Goal: Task Accomplishment & Management: Complete application form

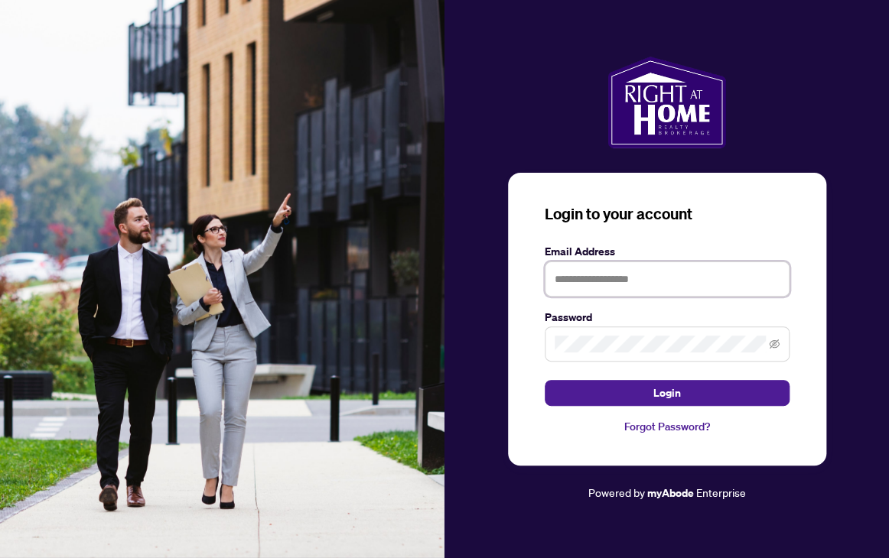
click at [598, 280] on input "text" at bounding box center [667, 279] width 245 height 35
type input "**********"
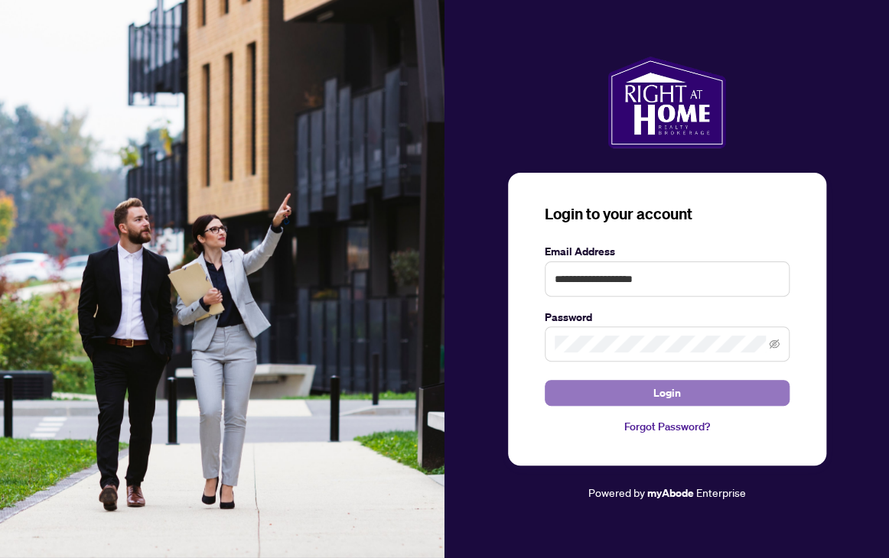
click at [691, 392] on button "Login" at bounding box center [667, 393] width 245 height 26
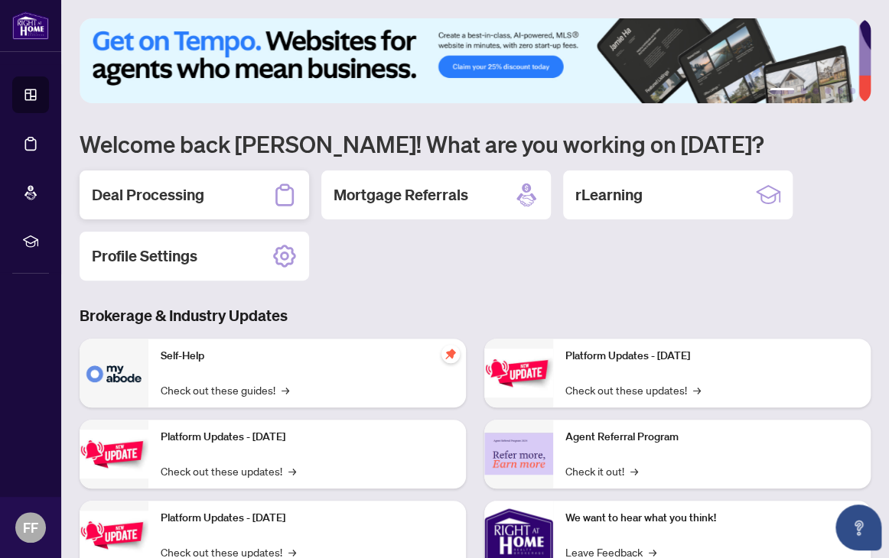
click at [184, 200] on h2 "Deal Processing" at bounding box center [148, 194] width 112 height 21
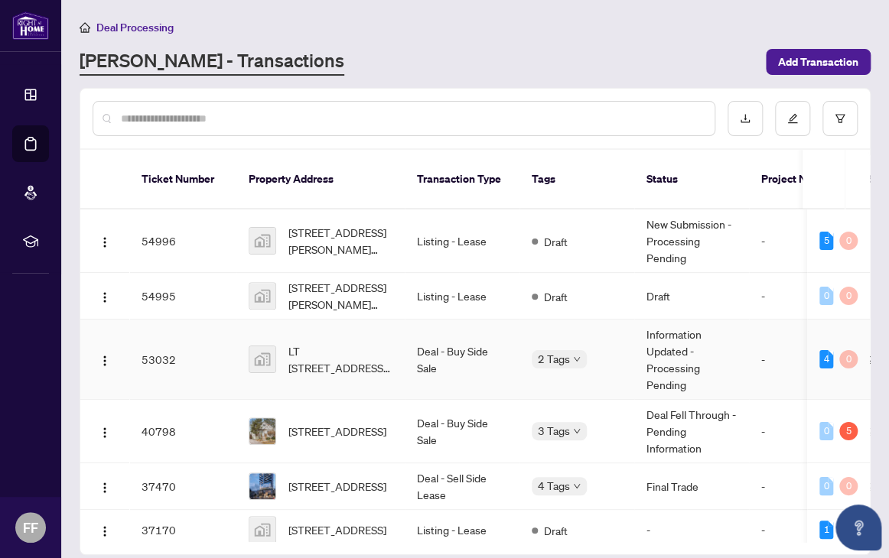
click at [731, 343] on td "Information Updated - Processing Pending" at bounding box center [691, 360] width 115 height 80
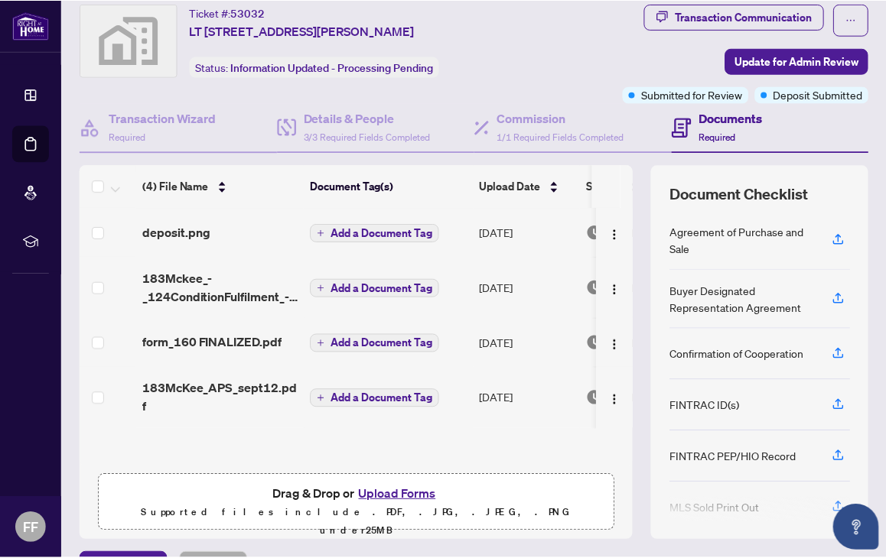
scroll to position [81, 0]
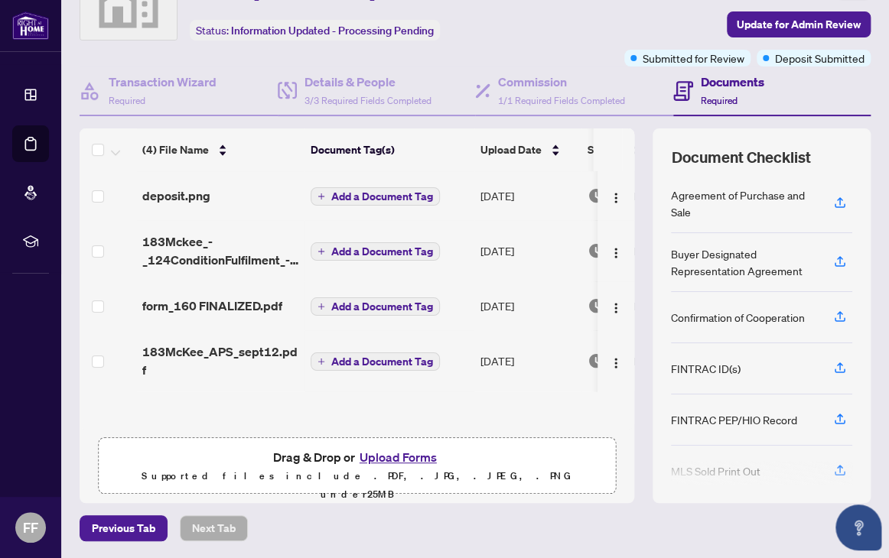
click at [395, 457] on button "Upload Forms" at bounding box center [398, 457] width 86 height 20
click at [391, 454] on button "Upload Forms" at bounding box center [398, 457] width 86 height 20
click at [793, 21] on span "Update for Admin Review" at bounding box center [799, 24] width 124 height 24
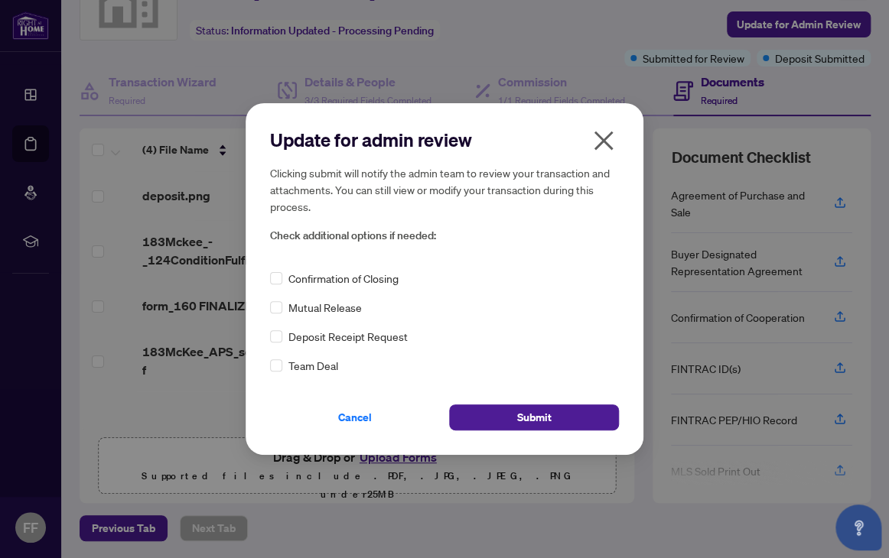
click at [514, 392] on div "Cancel Submit" at bounding box center [444, 408] width 349 height 44
click at [520, 410] on span "Submit" at bounding box center [534, 417] width 34 height 24
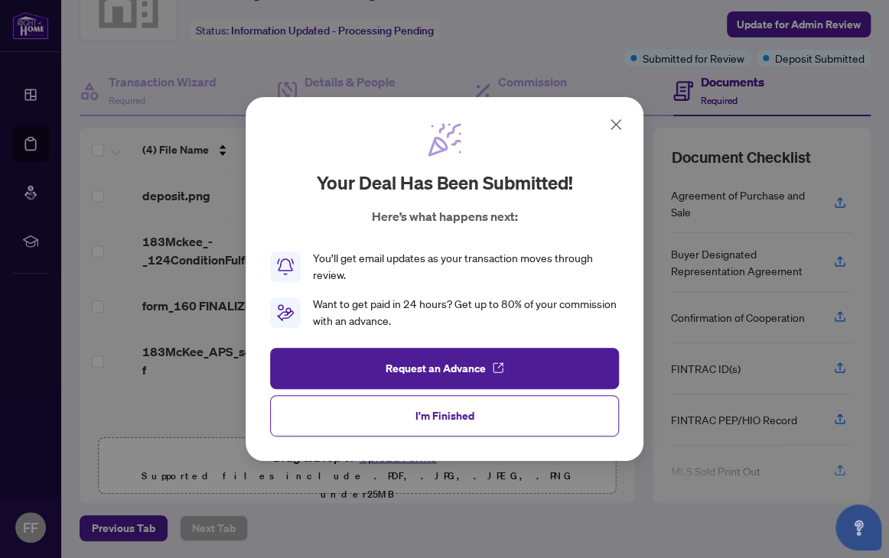
click at [641, 128] on div "Your deal has been submitted! Here’s what happens next: You’ll get email update…" at bounding box center [445, 279] width 398 height 364
click at [619, 117] on icon at bounding box center [616, 125] width 18 height 18
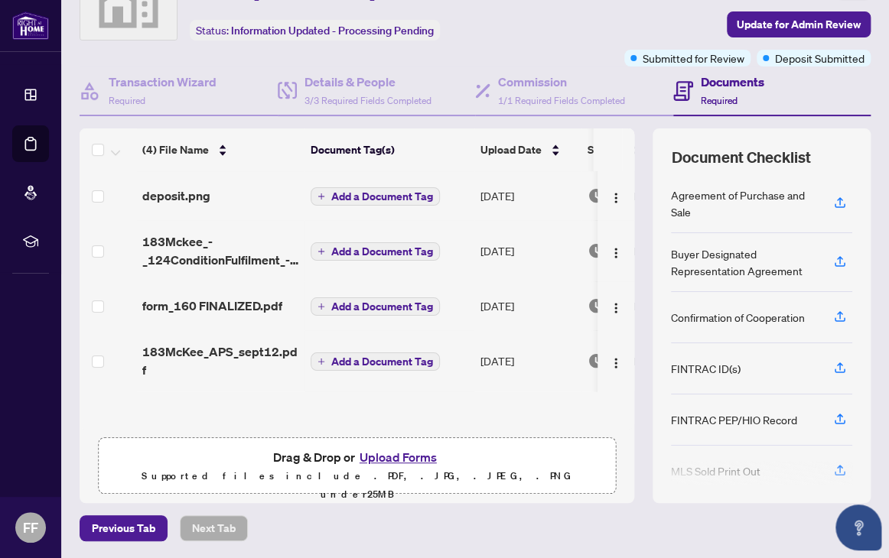
click at [382, 459] on button "Upload Forms" at bounding box center [398, 457] width 86 height 20
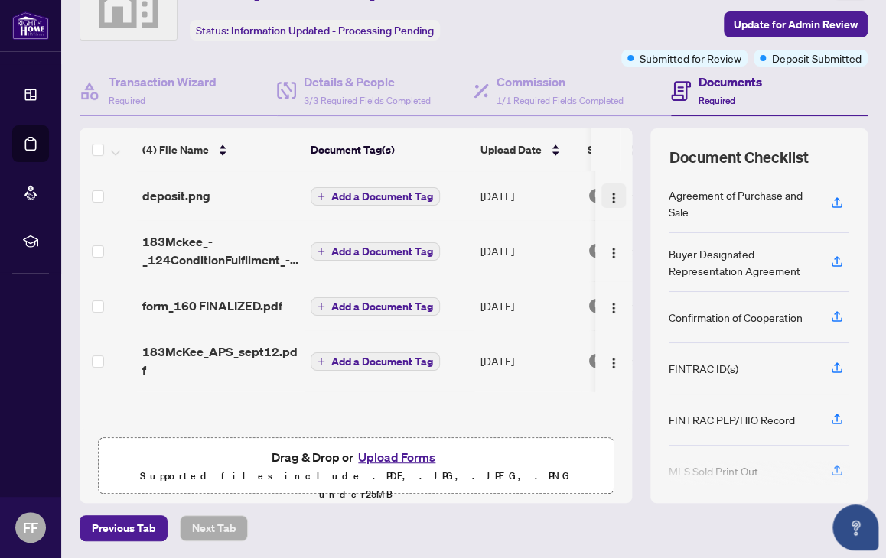
click at [607, 195] on img "button" at bounding box center [613, 198] width 12 height 12
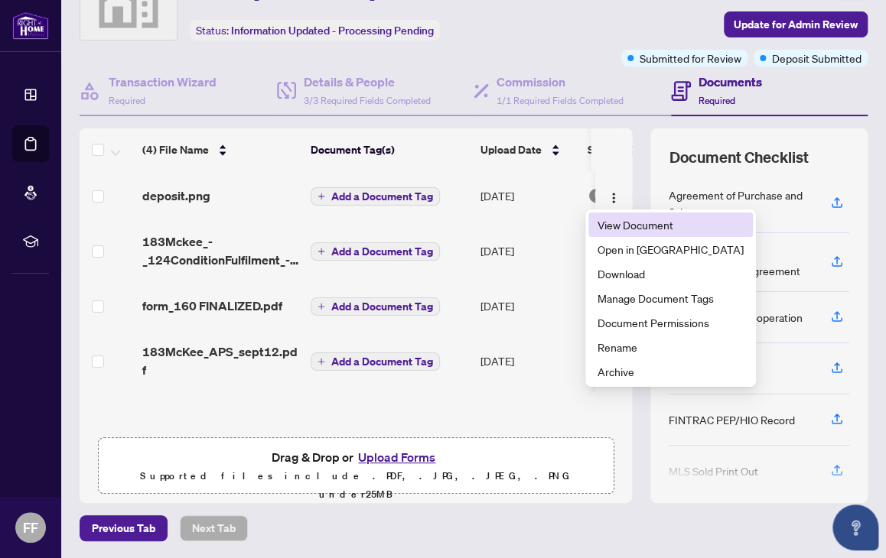
click at [639, 230] on span "View Document" at bounding box center [670, 224] width 146 height 17
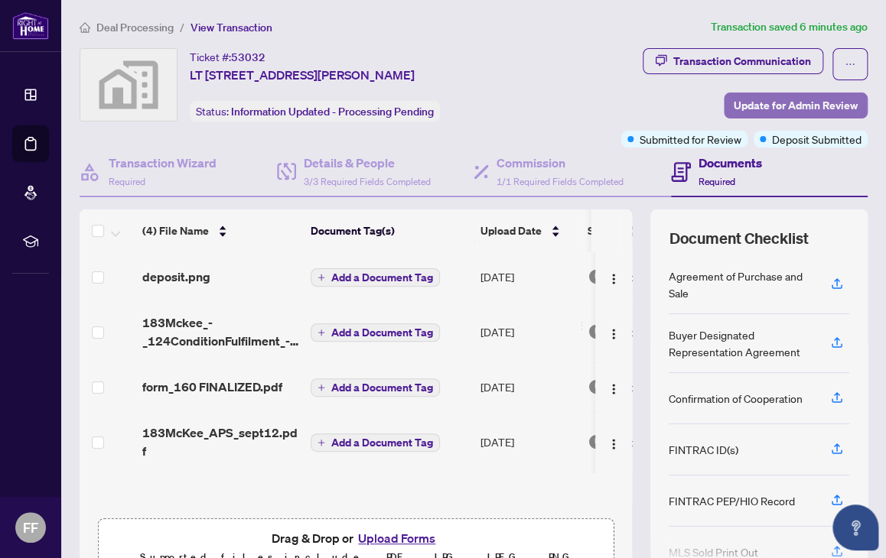
click at [799, 101] on span "Update for Admin Review" at bounding box center [796, 105] width 124 height 24
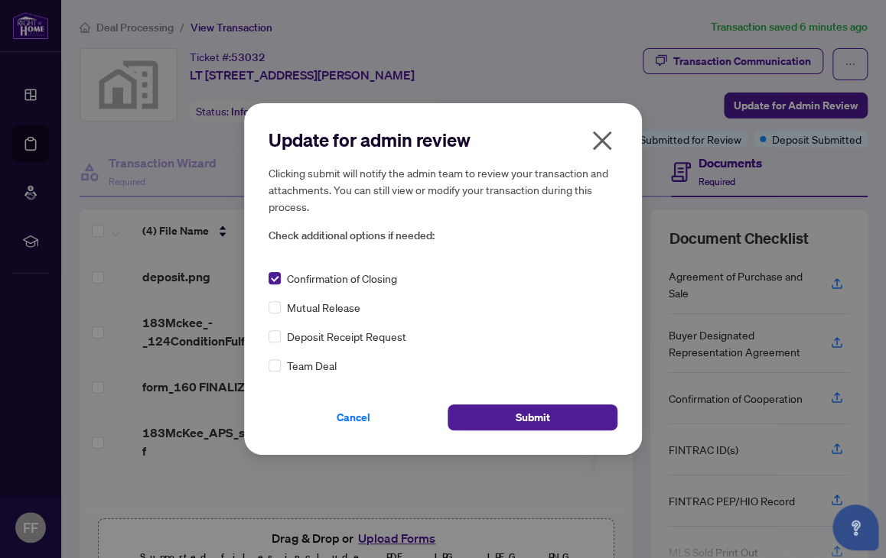
click at [611, 138] on icon "close" at bounding box center [602, 141] width 24 height 24
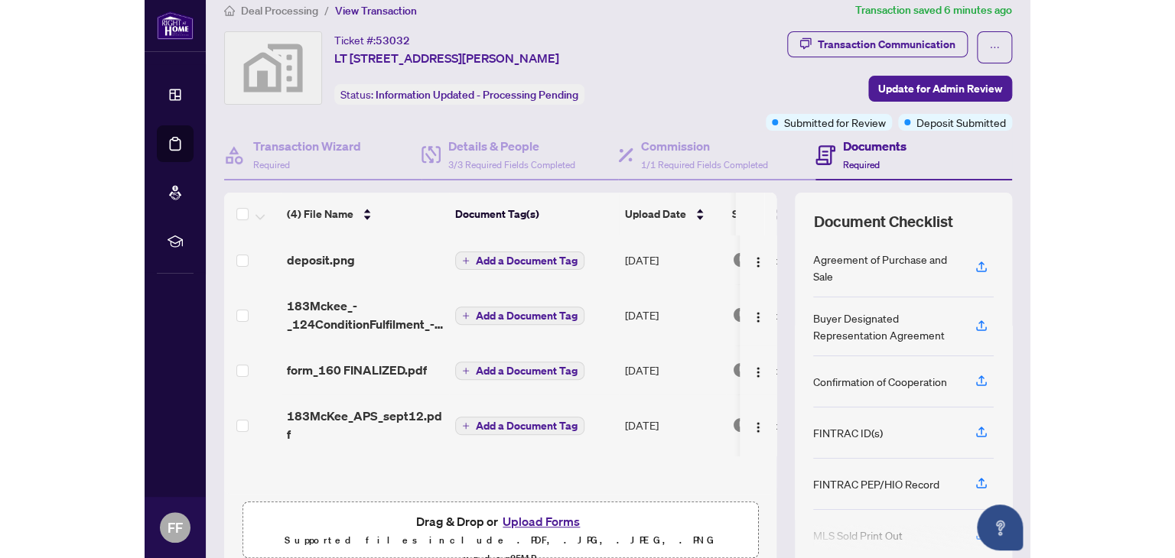
scroll to position [81, 0]
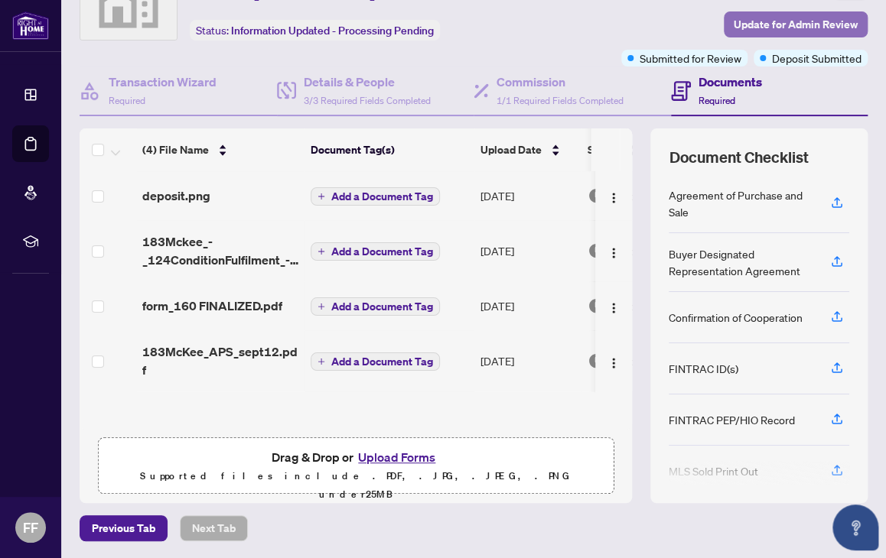
click at [745, 20] on span "Update for Admin Review" at bounding box center [796, 24] width 124 height 24
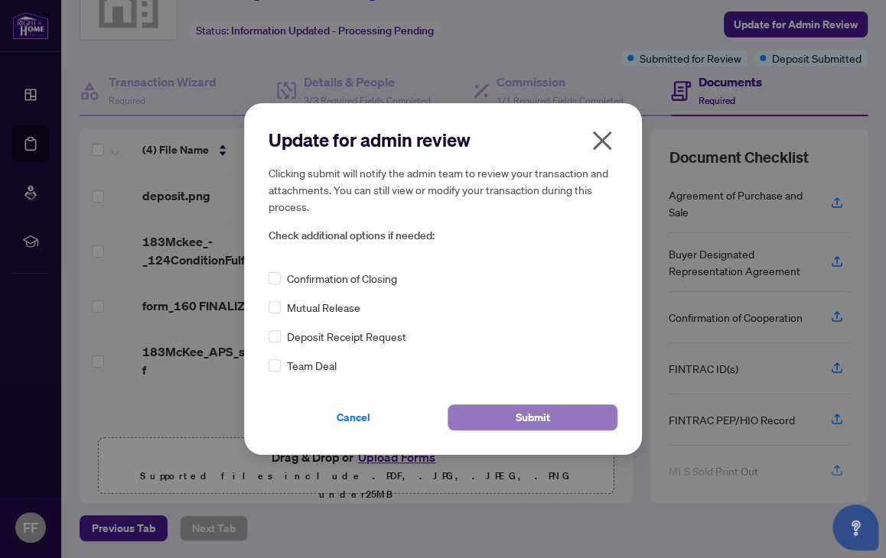
click at [519, 408] on span "Submit" at bounding box center [533, 417] width 34 height 24
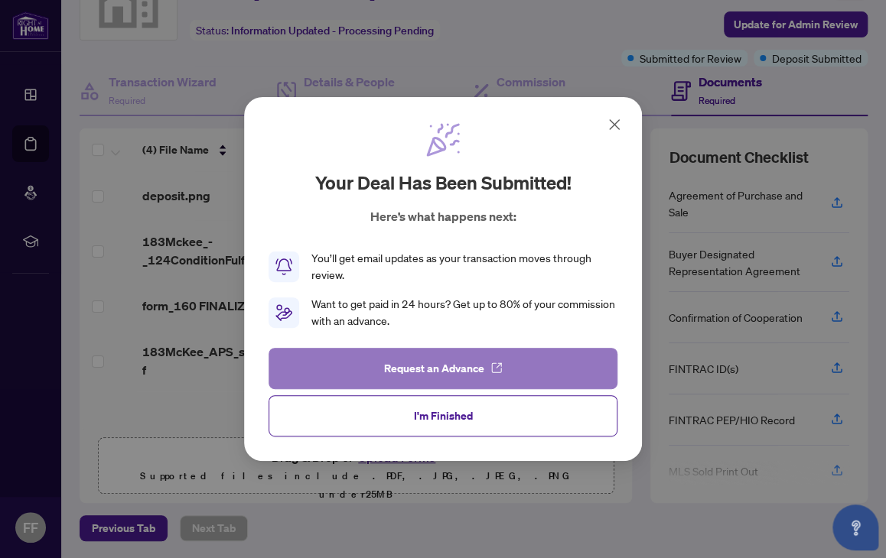
click at [460, 363] on span "Request an Advance" at bounding box center [434, 368] width 100 height 24
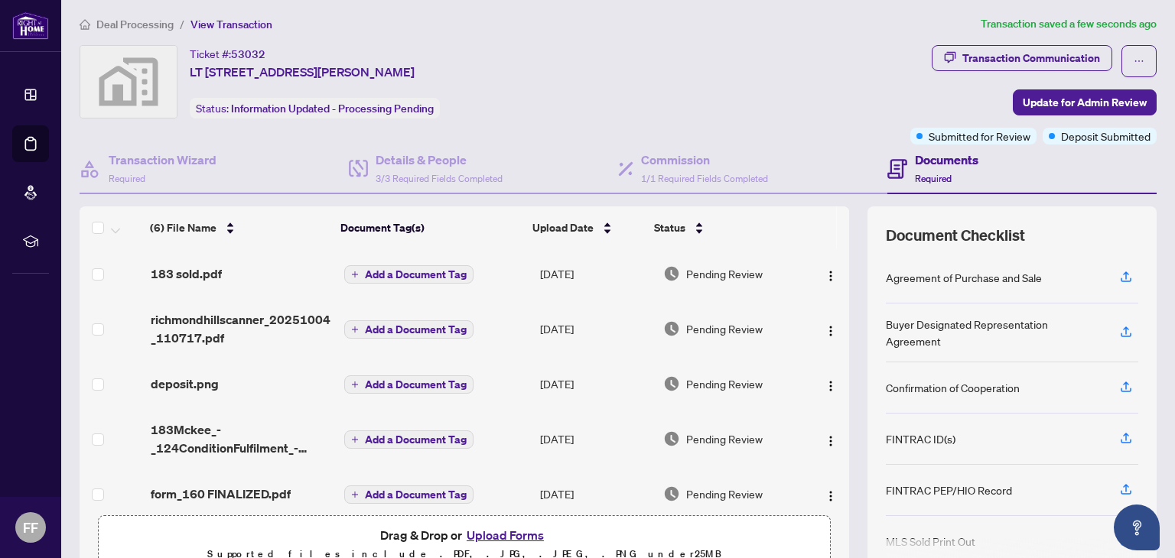
scroll to position [0, 0]
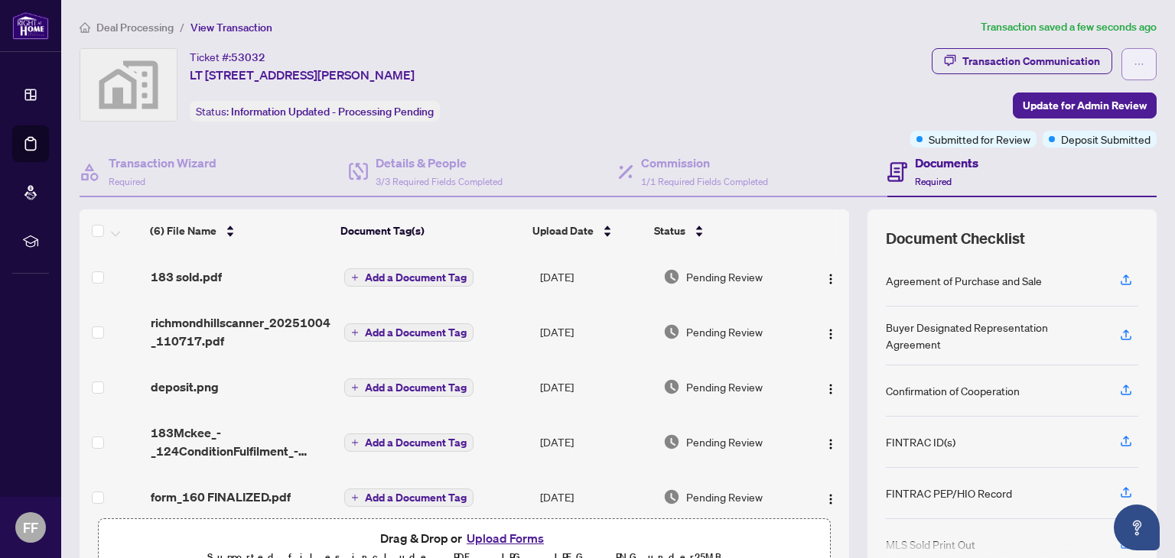
click at [888, 62] on icon "ellipsis" at bounding box center [1139, 64] width 11 height 11
click at [848, 103] on div "Ticket #: 53032 LT 123 PL 2633-183 McKee Avenue, North York, ON, Canada Status:…" at bounding box center [492, 84] width 825 height 73
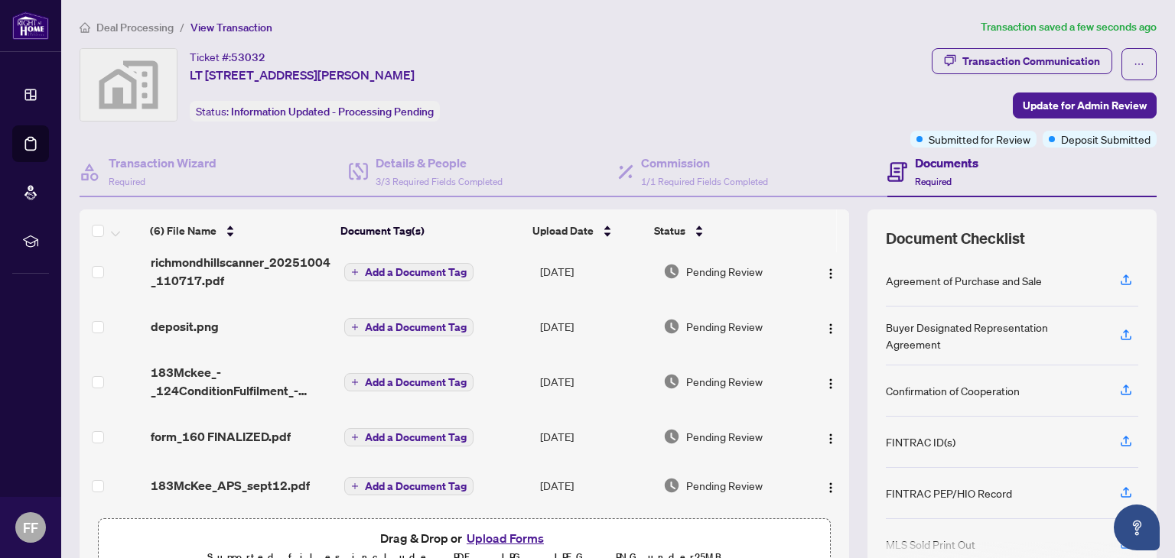
click at [832, 435] on td at bounding box center [828, 436] width 42 height 49
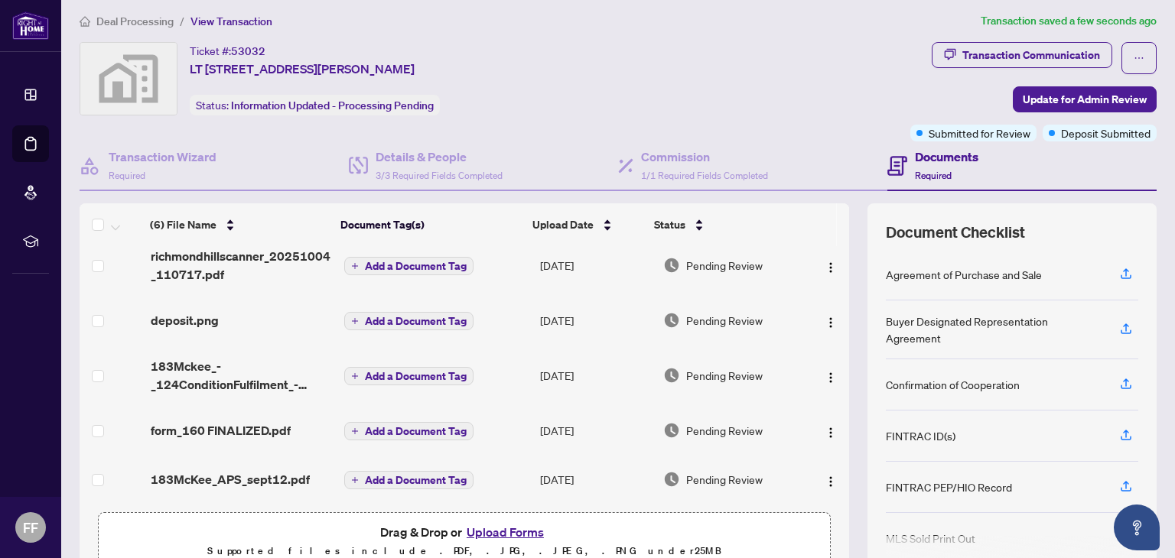
scroll to position [0, 0]
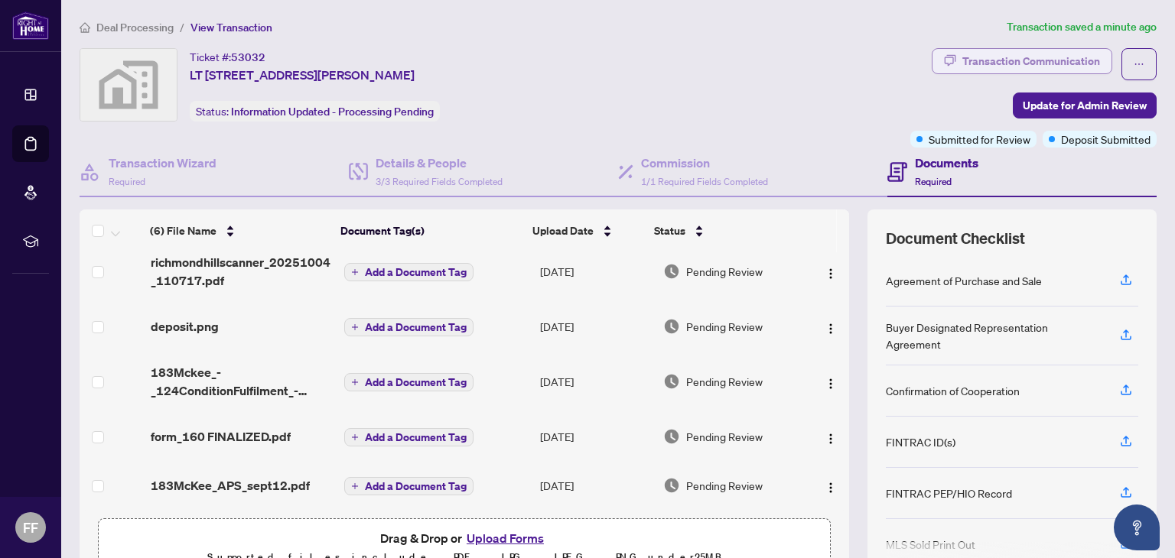
click at [888, 61] on div "Transaction Communication" at bounding box center [1031, 61] width 138 height 24
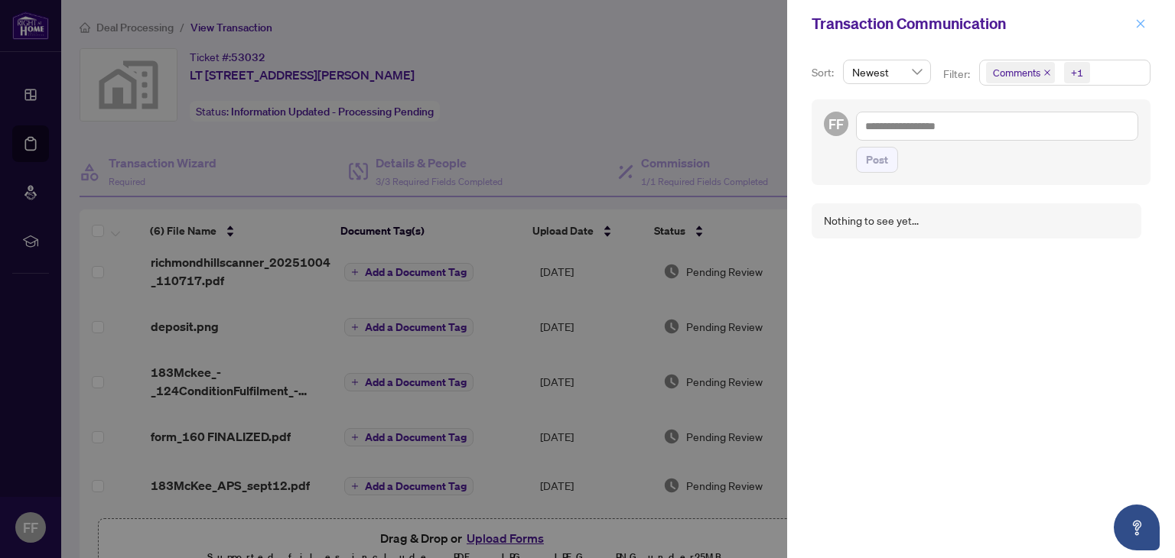
click at [888, 19] on icon "close" at bounding box center [1140, 23] width 11 height 11
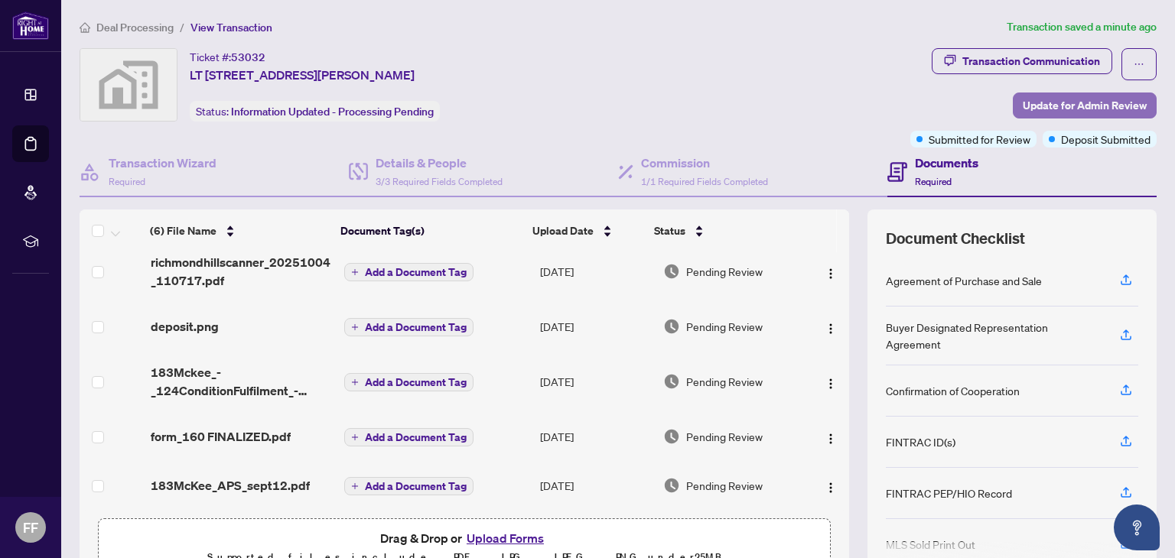
click at [888, 99] on span "Update for Admin Review" at bounding box center [1085, 105] width 124 height 24
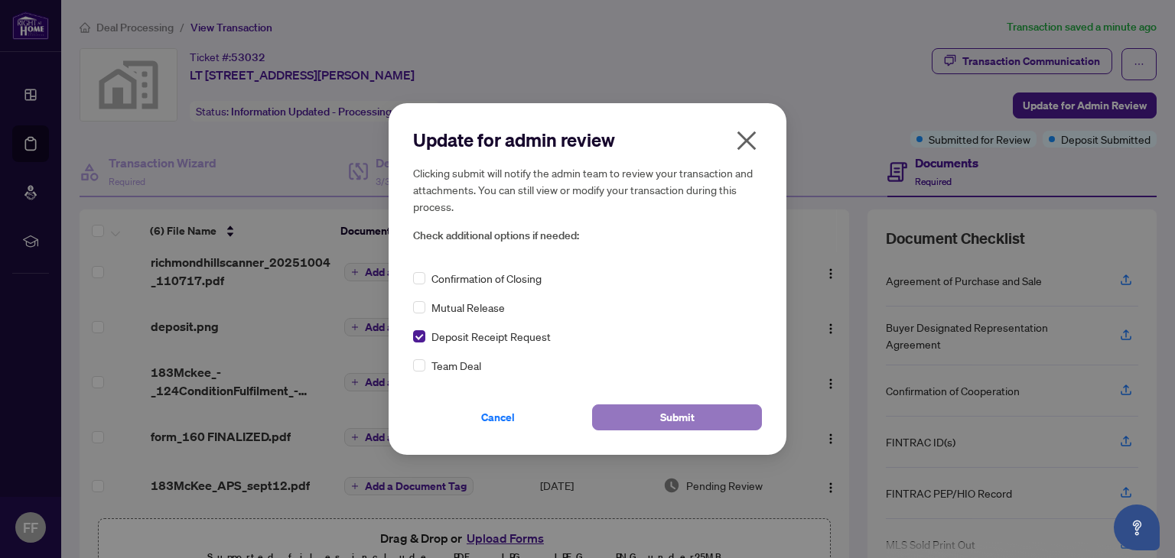
click at [670, 411] on span "Submit" at bounding box center [677, 417] width 34 height 24
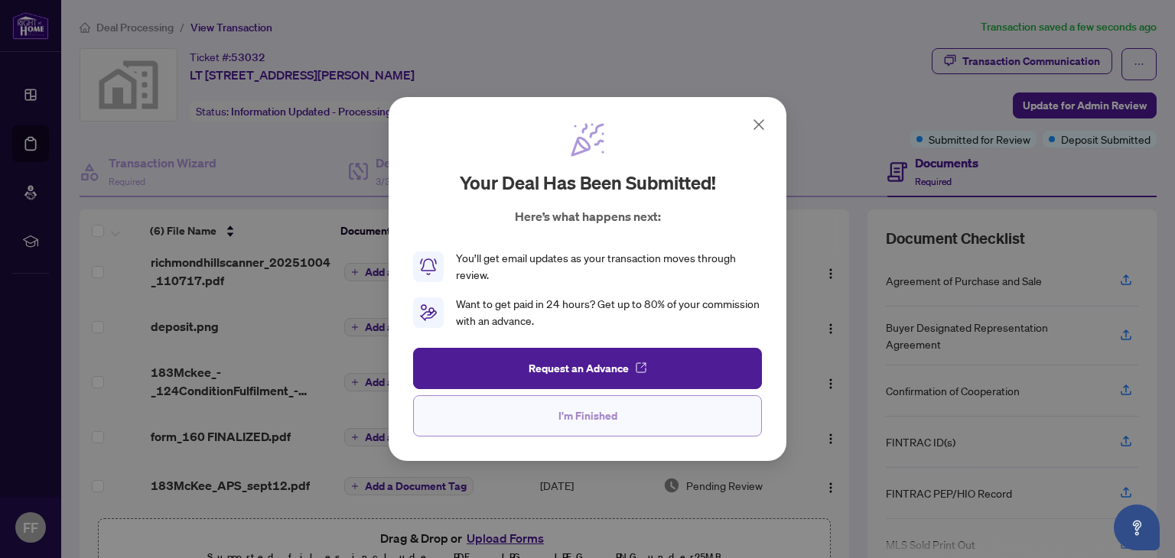
click at [598, 415] on span "I'm Finished" at bounding box center [587, 416] width 59 height 24
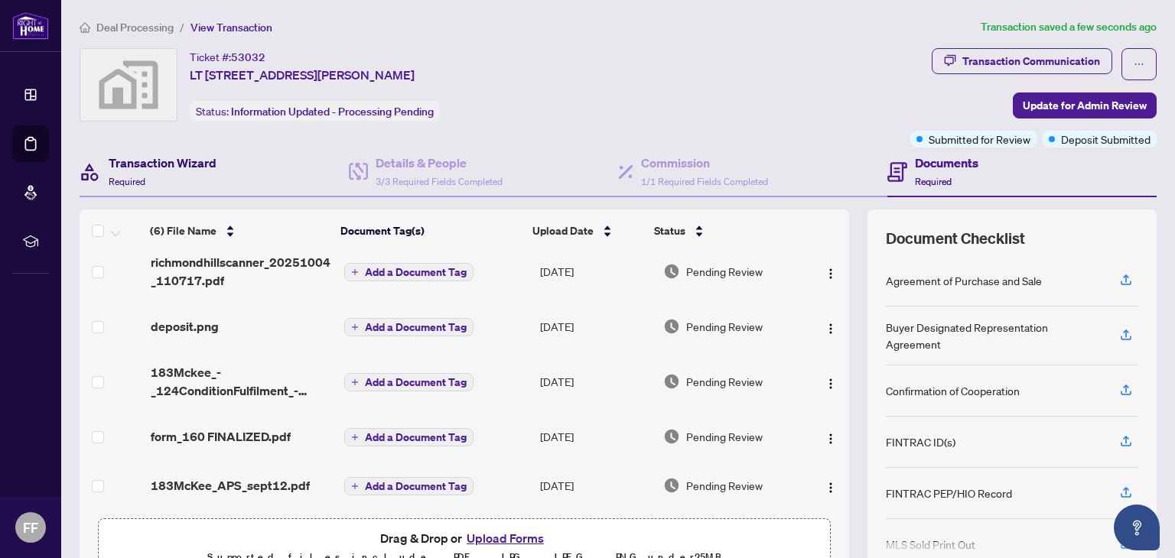
click at [155, 160] on h4 "Transaction Wizard" at bounding box center [163, 163] width 108 height 18
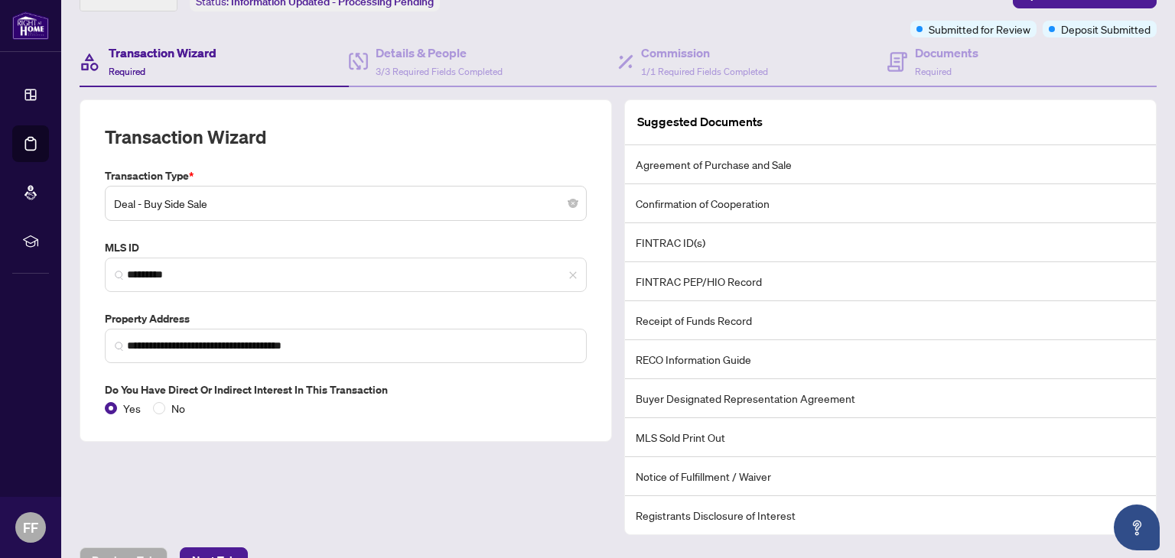
scroll to position [140, 0]
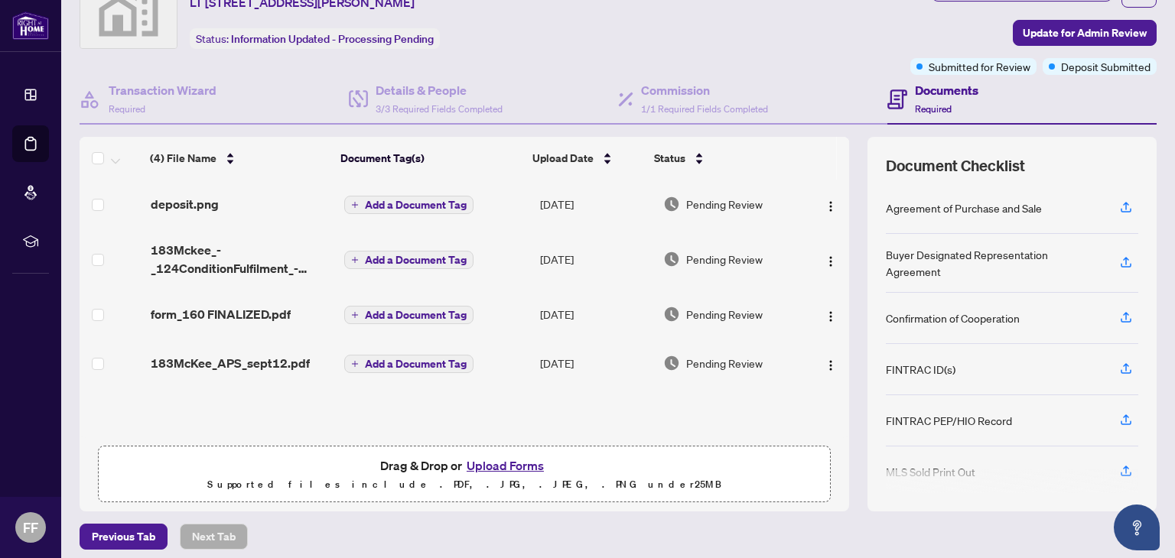
scroll to position [73, 0]
click at [476, 463] on button "Upload Forms" at bounding box center [505, 465] width 86 height 20
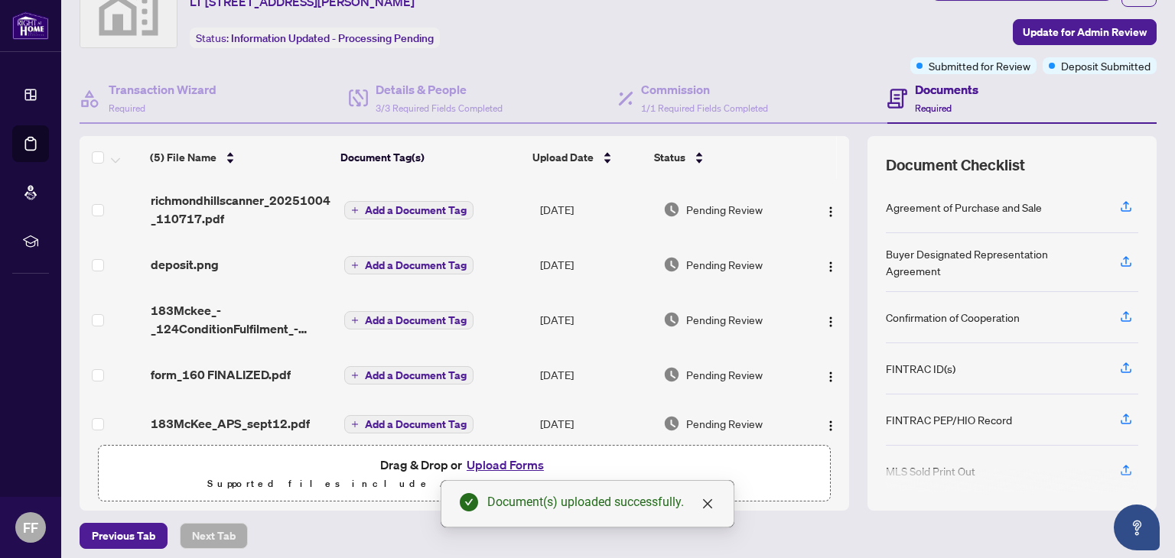
scroll to position [15, 0]
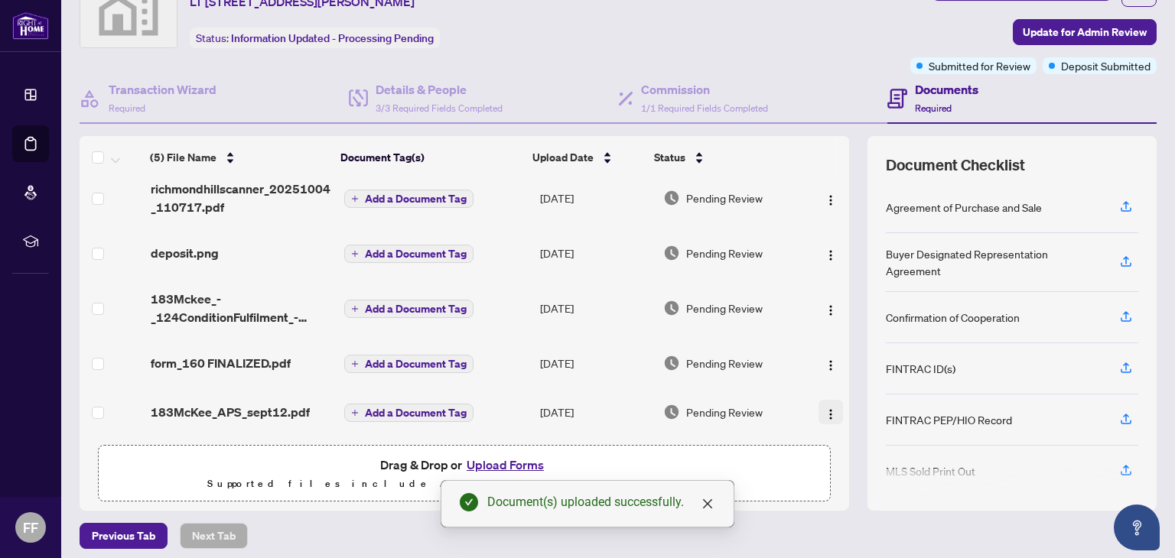
click at [825, 408] on img "button" at bounding box center [831, 414] width 12 height 12
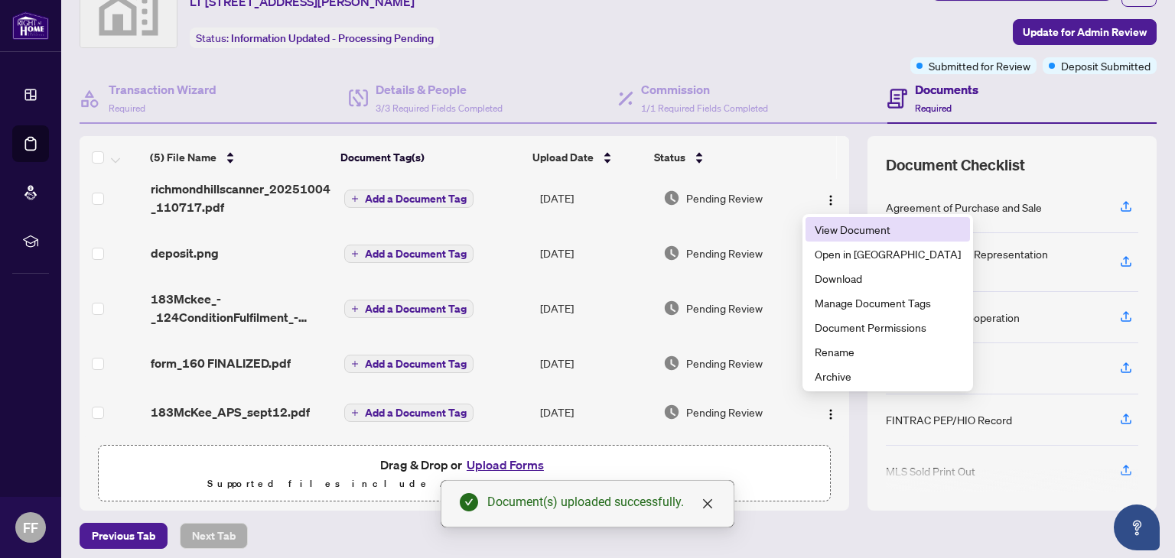
click at [847, 228] on span "View Document" at bounding box center [888, 229] width 146 height 17
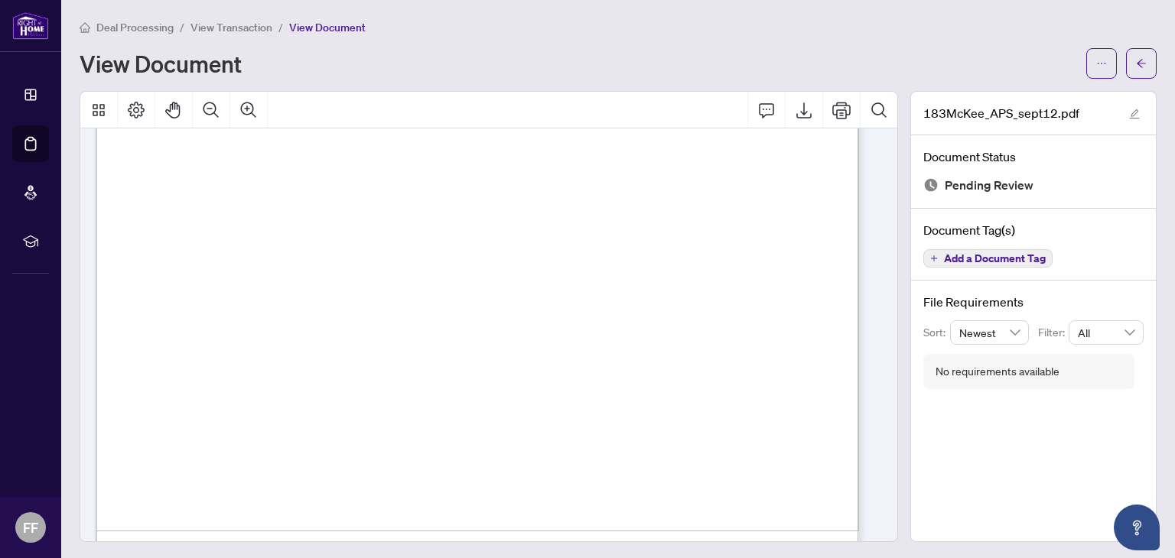
scroll to position [9717, 0]
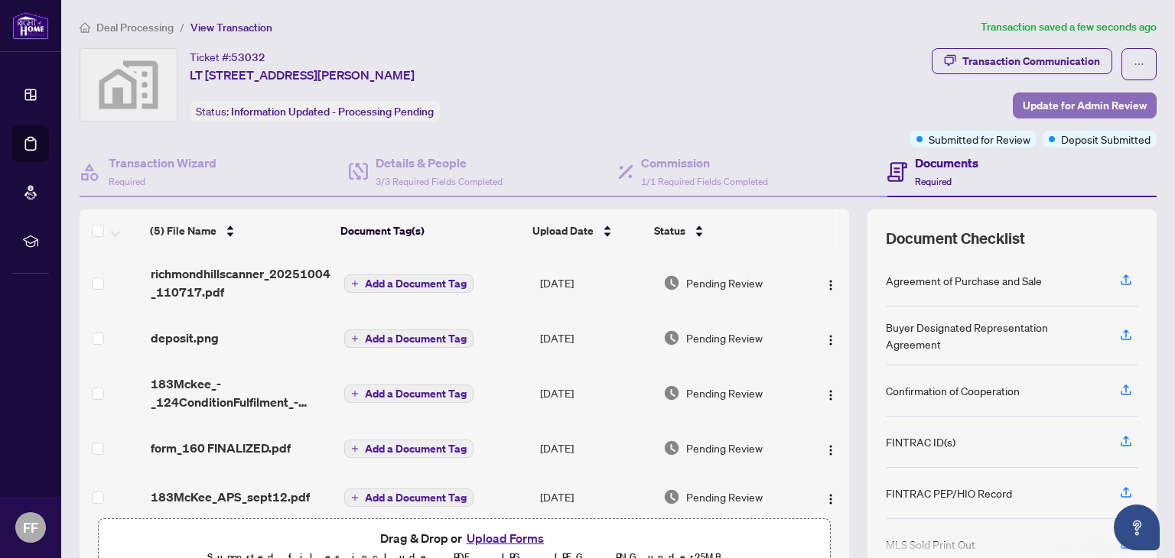
click at [885, 97] on span "Update for Admin Review" at bounding box center [1085, 105] width 124 height 24
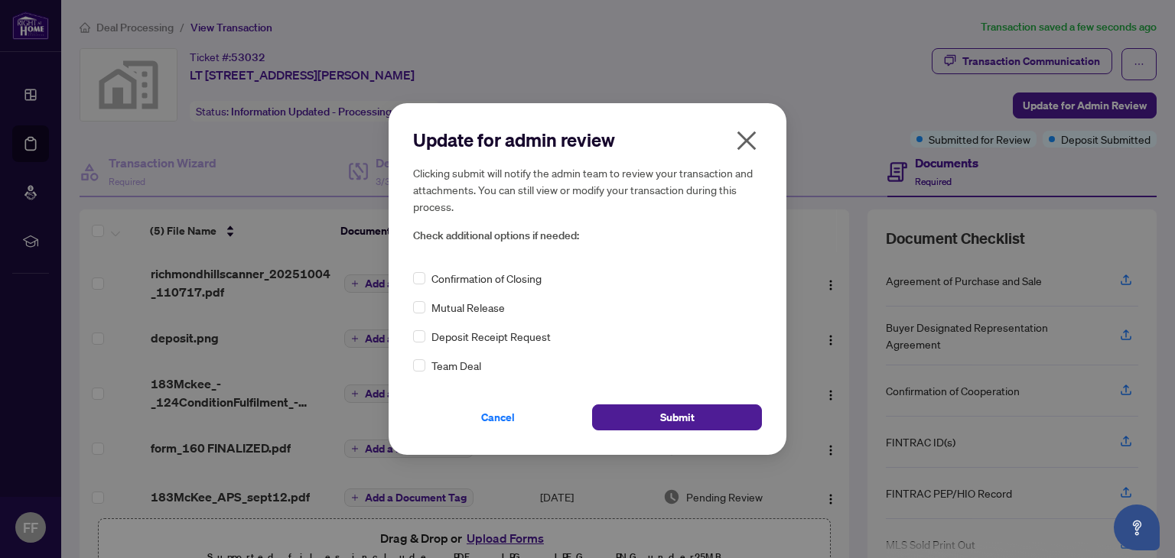
click at [743, 136] on icon "close" at bounding box center [746, 141] width 19 height 19
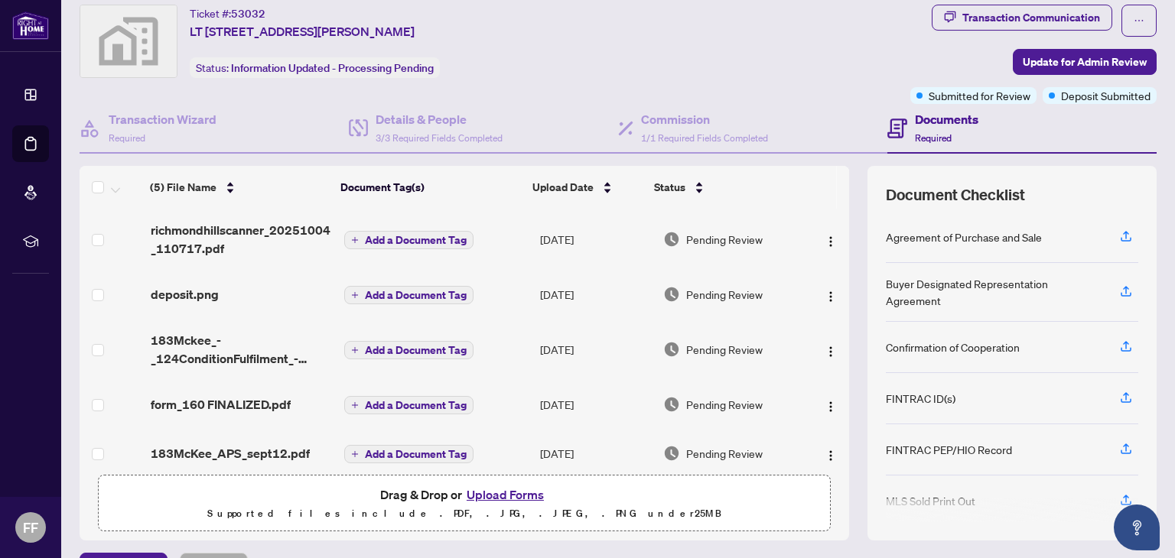
scroll to position [81, 0]
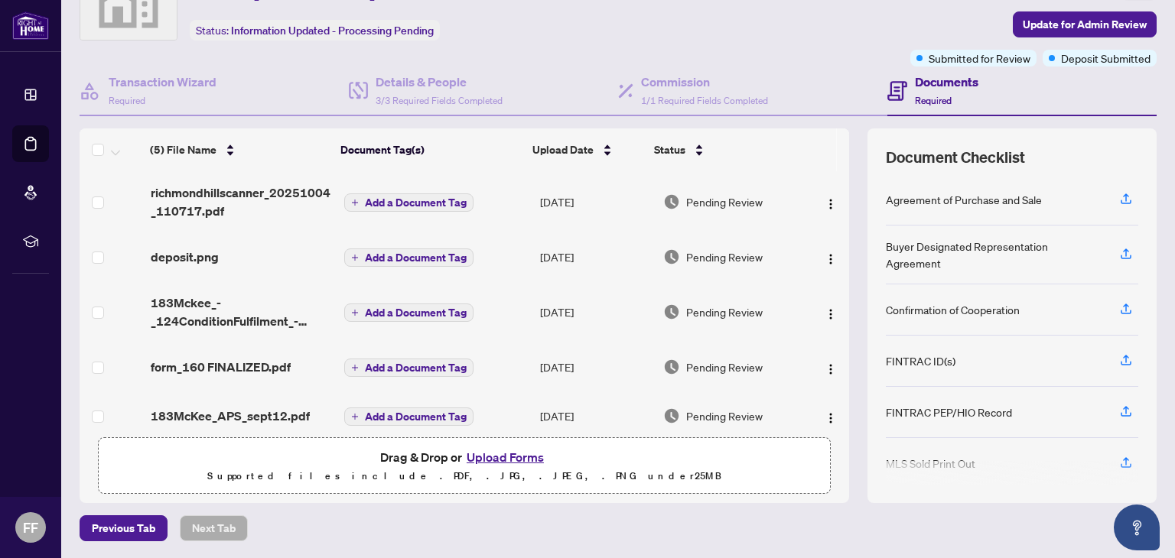
click at [498, 460] on button "Upload Forms" at bounding box center [505, 457] width 86 height 20
click at [492, 452] on button "Upload Forms" at bounding box center [505, 457] width 86 height 20
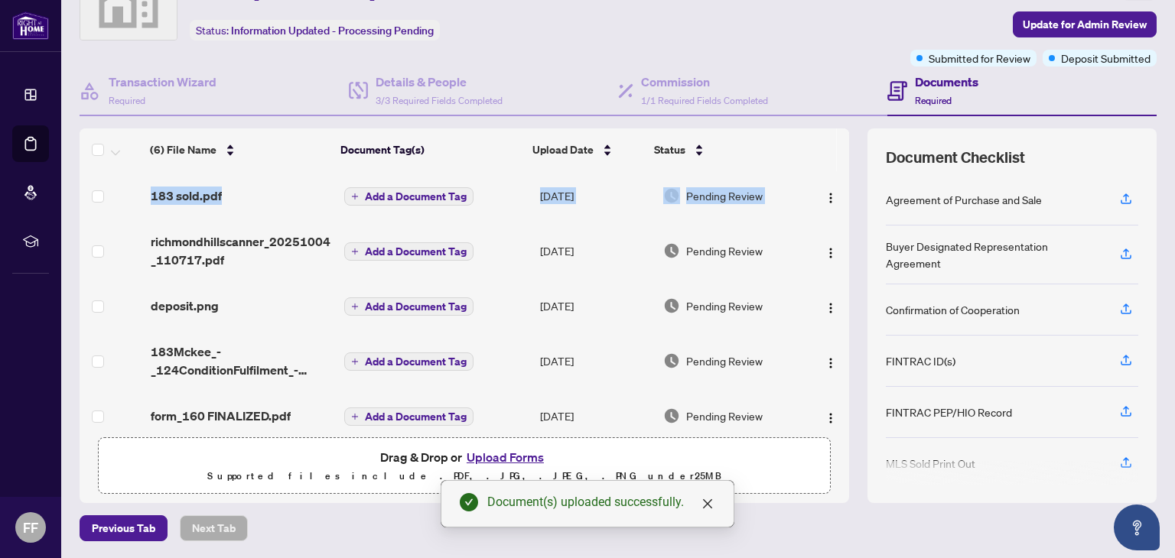
drag, startPoint x: 832, startPoint y: 200, endPoint x: 834, endPoint y: 177, distance: 22.2
click at [834, 177] on div "(6) File Name Document Tag(s) Upload Date Status 183 sold.pdf Add a Document Ta…" at bounding box center [465, 300] width 770 height 259
click at [825, 197] on img "button" at bounding box center [831, 198] width 12 height 12
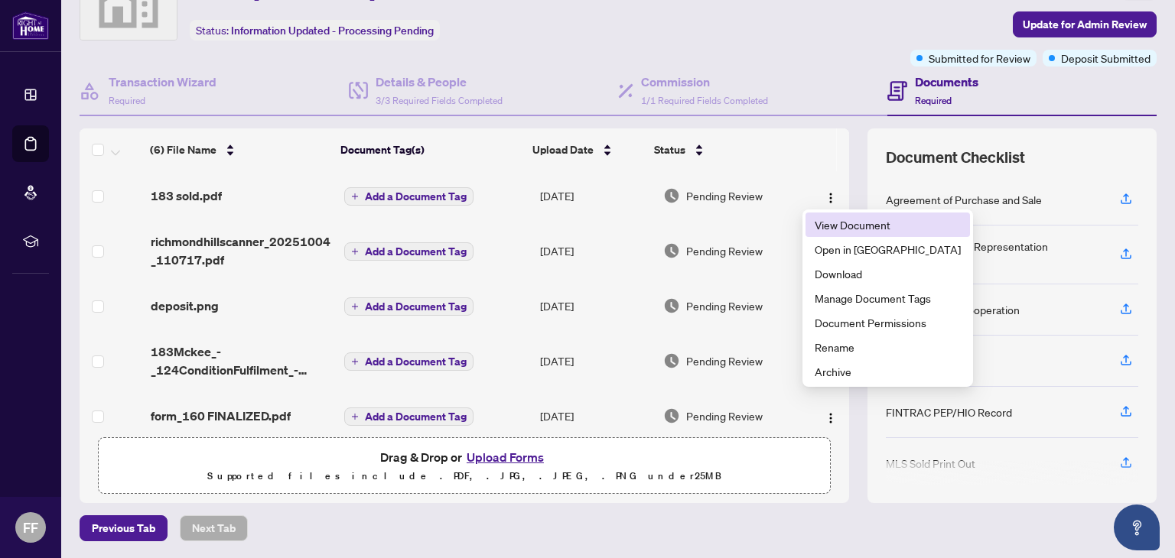
click at [839, 223] on span "View Document" at bounding box center [888, 224] width 146 height 17
